Goal: Task Accomplishment & Management: Manage account settings

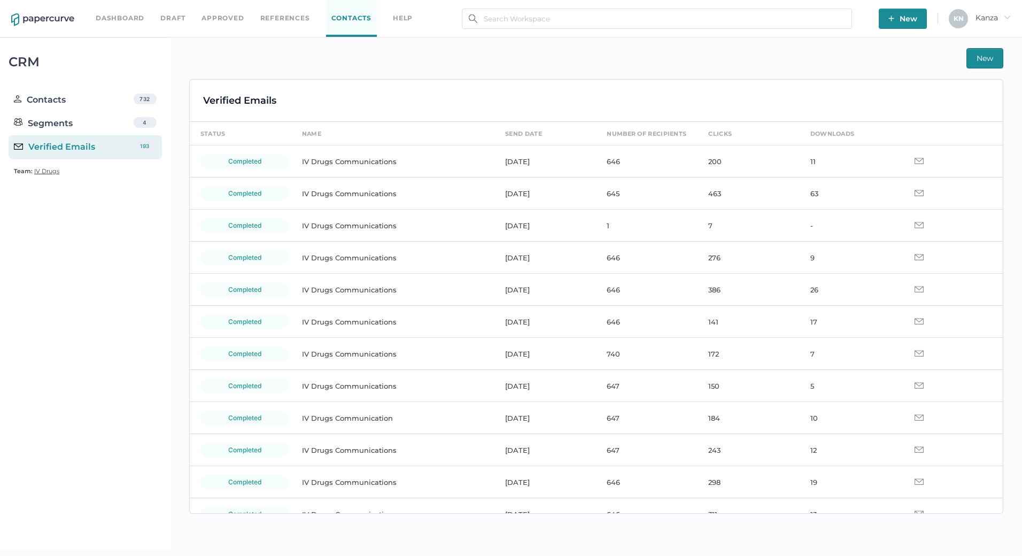
click at [230, 25] on div "Dashboard Draft Approved References Contacts help" at bounding box center [262, 18] width 333 height 37
click at [230, 19] on link "Approved" at bounding box center [223, 18] width 42 height 12
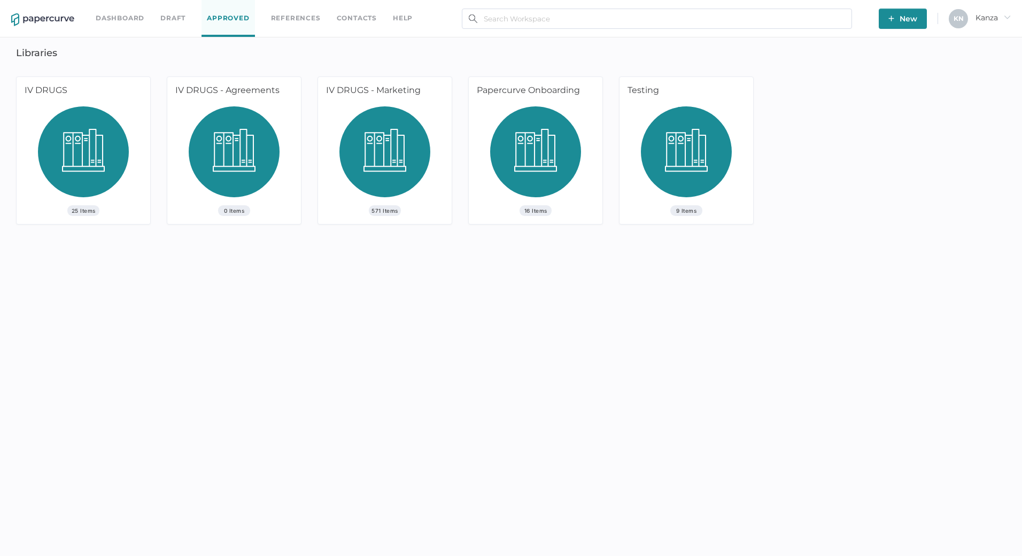
click at [371, 94] on div "IV DRUGS - Marketing" at bounding box center [383, 91] width 130 height 29
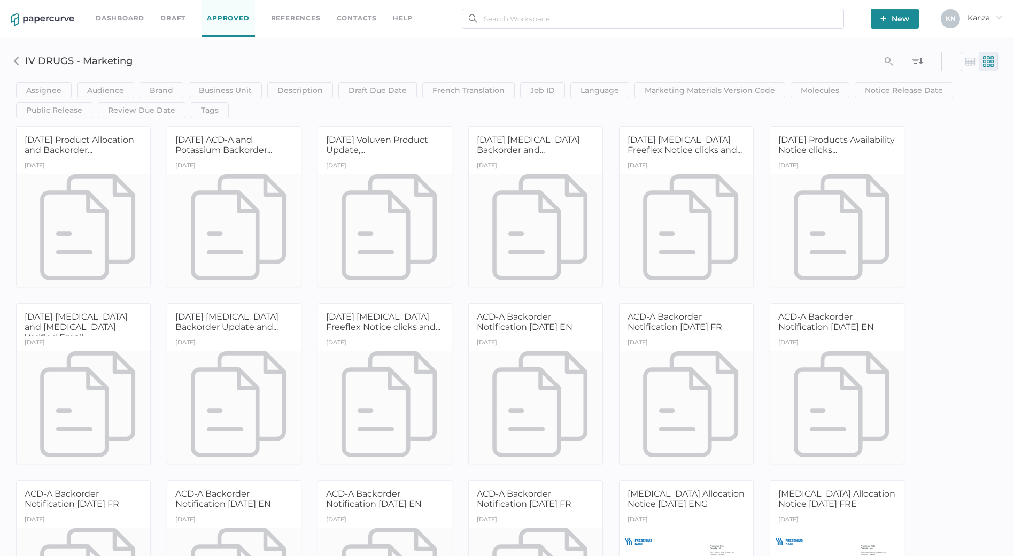
click at [705, 53] on div "Assignee Assignee Contains clear Save Audience HCP Direct to Consumer Patient I…" at bounding box center [507, 81] width 998 height 73
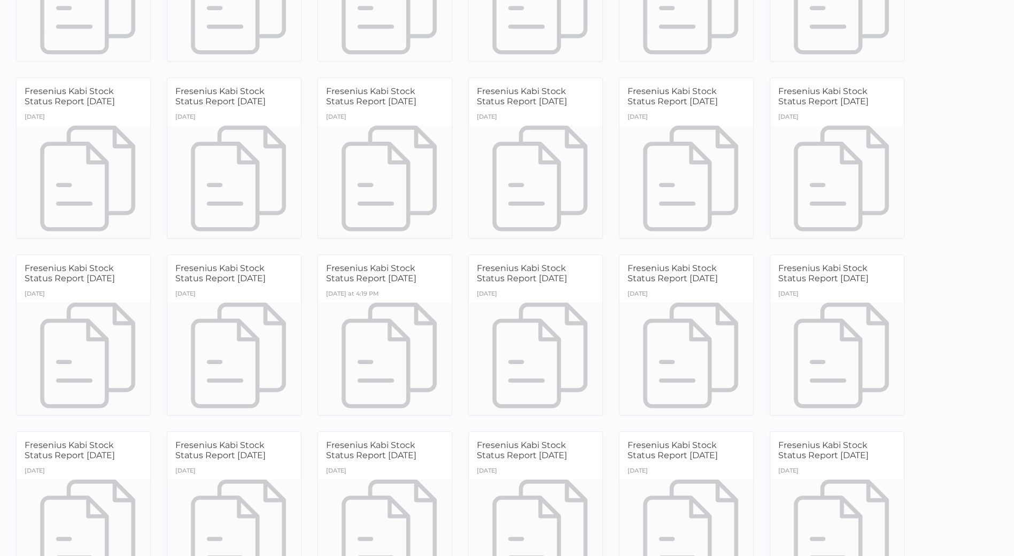
scroll to position [14558, 0]
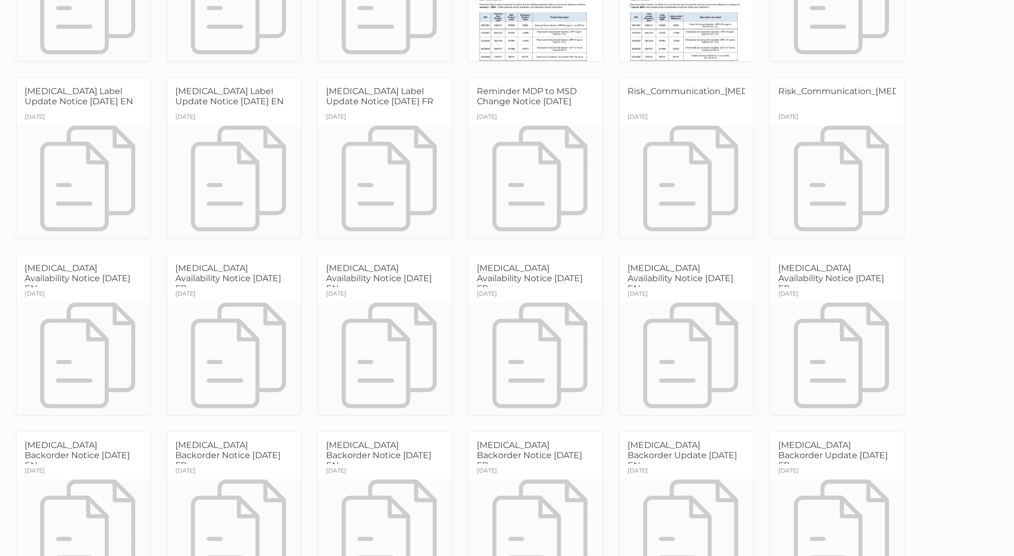
drag, startPoint x: 398, startPoint y: 281, endPoint x: 375, endPoint y: 273, distance: 24.2
click at [375, 273] on span "Ropivacaine Availability Notice 09.08.2025 EN" at bounding box center [379, 278] width 106 height 30
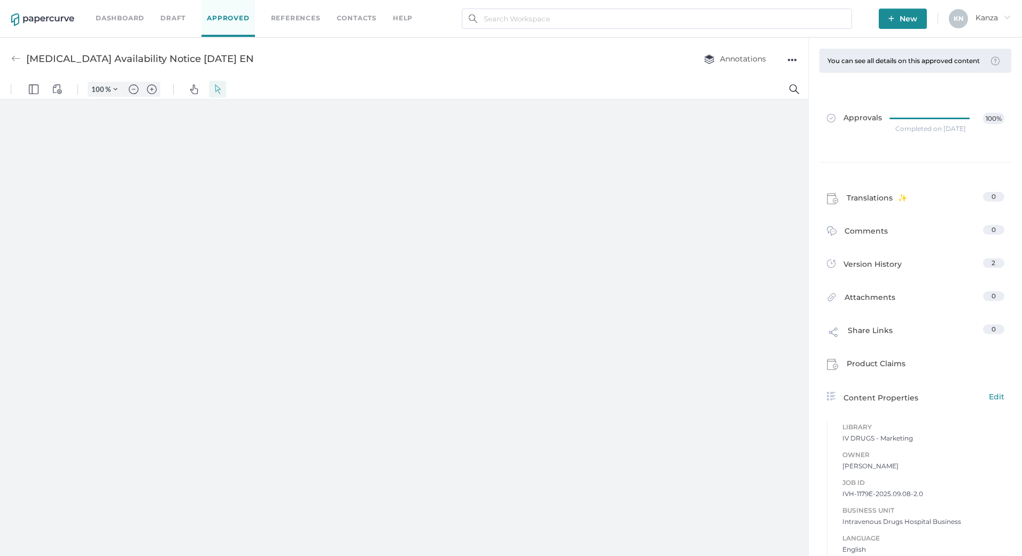
type input "107"
click at [792, 58] on div "●●●" at bounding box center [792, 59] width 10 height 15
click at [639, 76] on div "Ropivacaine Availability Notice 09.08.2025 EN Annotations ●●● Download Delete" at bounding box center [404, 58] width 808 height 42
click at [844, 120] on link "Approvals 100%" at bounding box center [916, 122] width 190 height 41
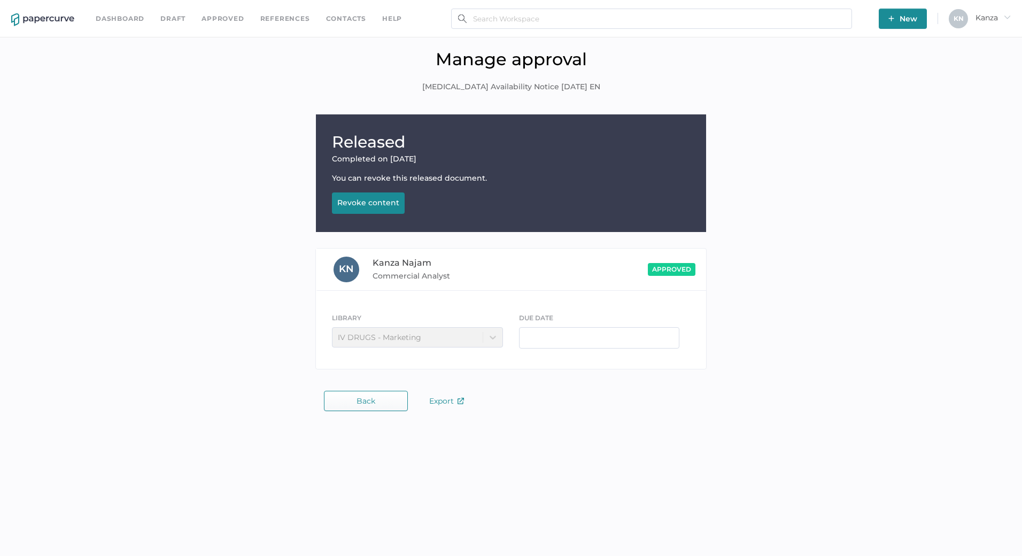
click at [368, 180] on div "You can revoke this released document." at bounding box center [511, 178] width 358 height 10
click at [372, 203] on div "Revoke content" at bounding box center [368, 203] width 62 height 10
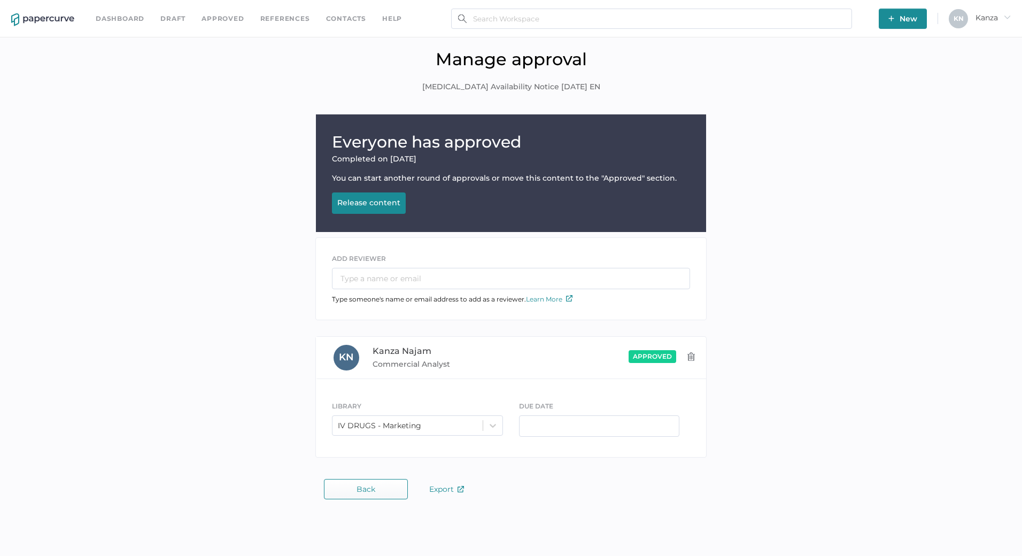
click at [385, 499] on button "Back" at bounding box center [366, 489] width 84 height 20
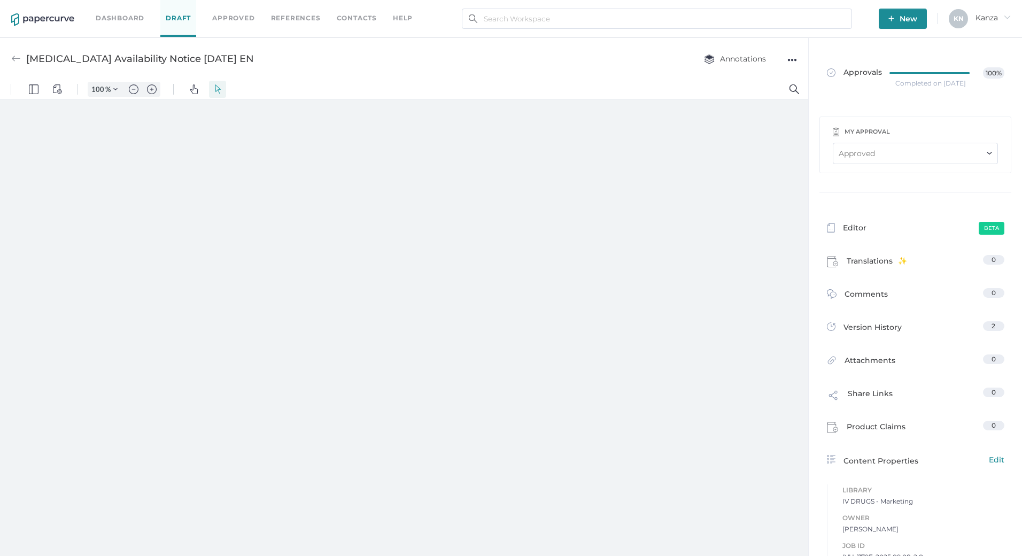
type input "107"
click at [790, 54] on div "●●●" at bounding box center [792, 59] width 10 height 15
click at [748, 141] on span "Upload new version" at bounding box center [750, 141] width 74 height 20
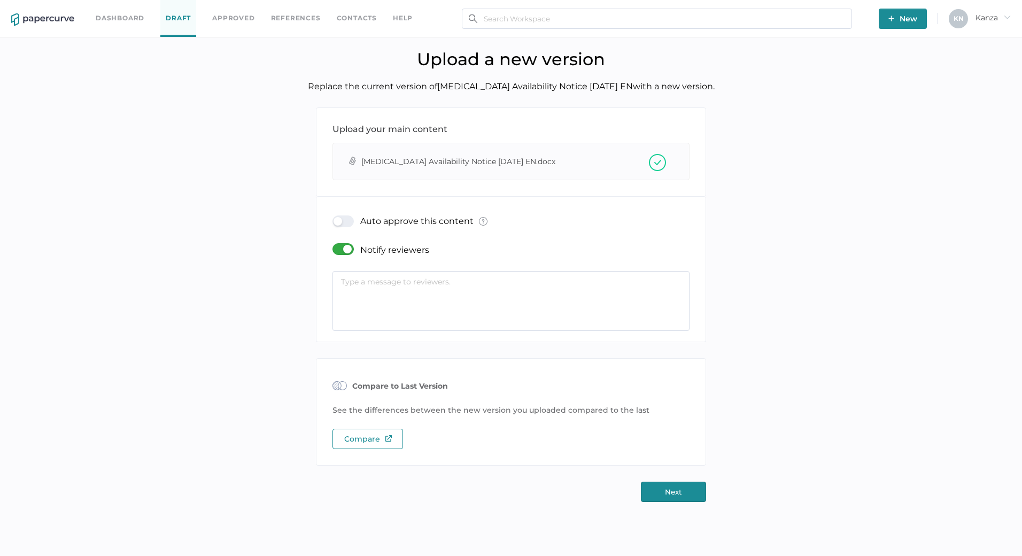
click at [337, 246] on div at bounding box center [347, 249] width 28 height 12
click at [335, 245] on input "checkbox" at bounding box center [335, 245] width 0 height 0
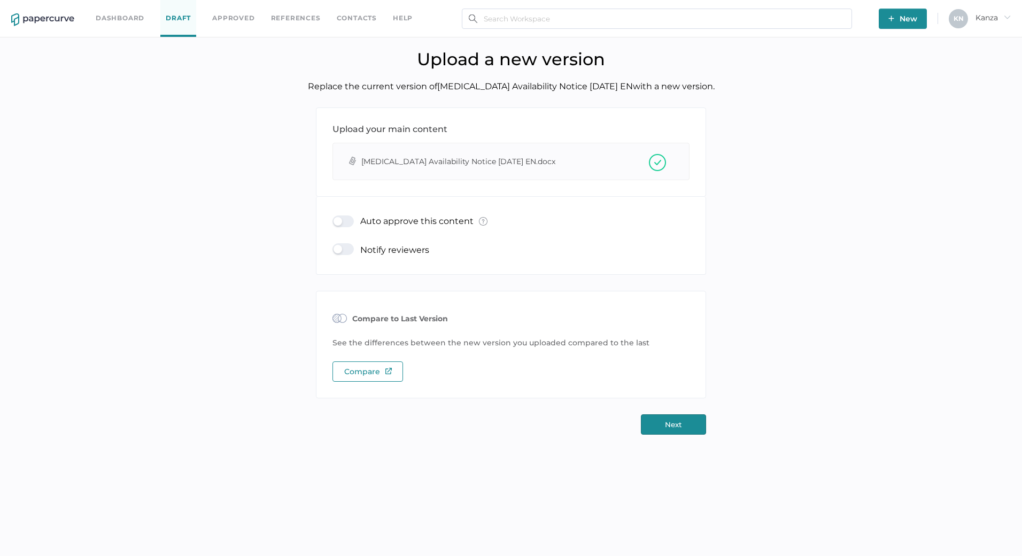
click at [342, 214] on div "Auto approve this content What is Auto Approve? × The auto approve feature lets…" at bounding box center [511, 221] width 357 height 29
click at [343, 223] on div at bounding box center [347, 221] width 28 height 12
click at [335, 217] on input "checkbox" at bounding box center [335, 217] width 0 height 0
type input "kanza.najam@fresenius-kabi.com"
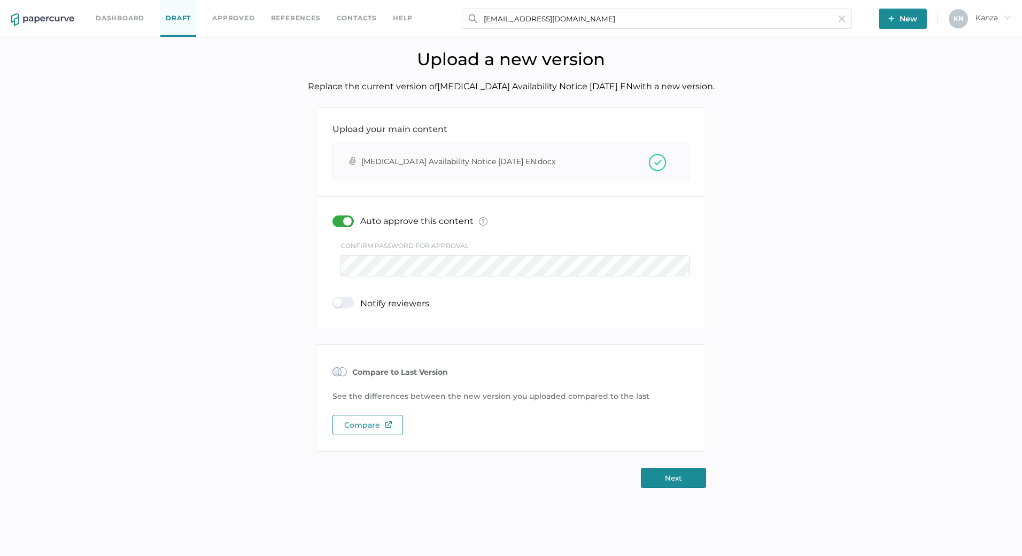
click at [668, 480] on button "Next" at bounding box center [673, 478] width 65 height 20
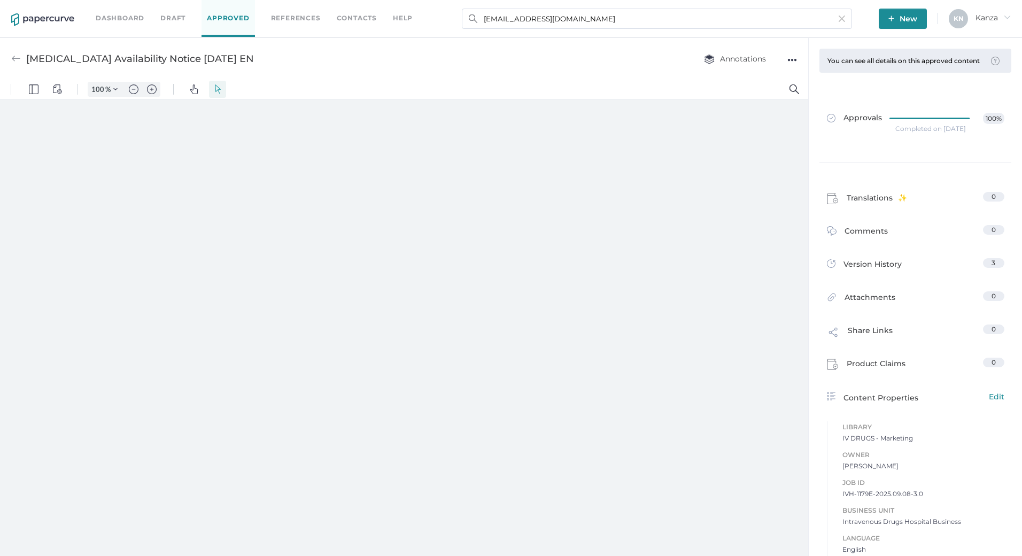
type input "107"
click at [217, 19] on link "Approved" at bounding box center [228, 18] width 53 height 37
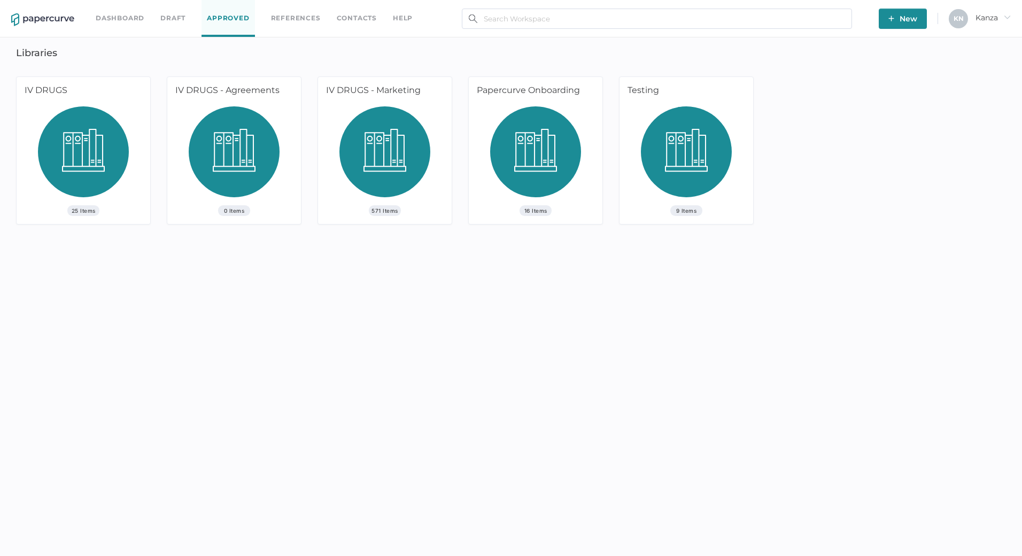
click at [385, 132] on img at bounding box center [384, 155] width 91 height 99
